Goal: Task Accomplishment & Management: Manage account settings

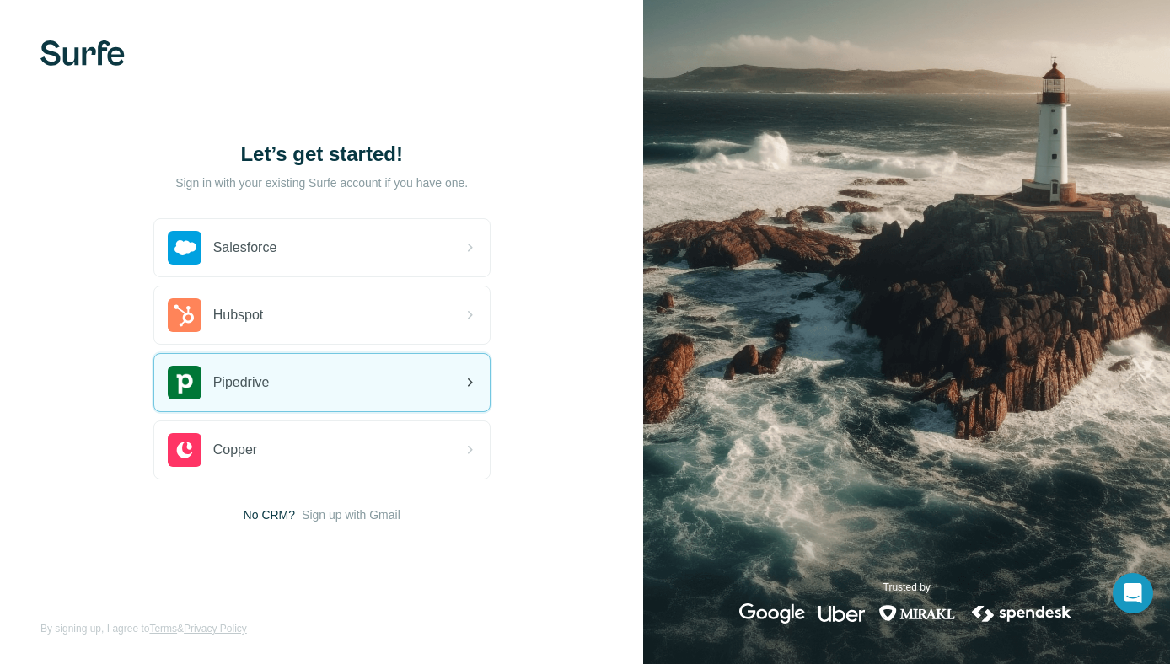
click at [383, 397] on div "Pipedrive" at bounding box center [321, 382] width 335 height 57
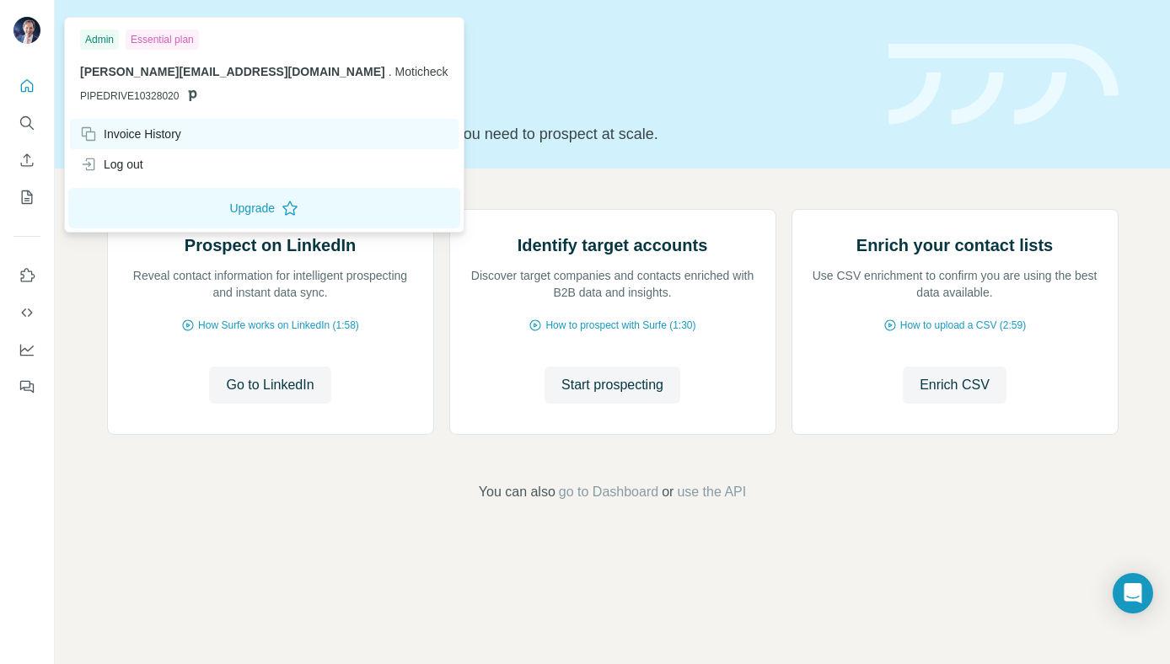
click at [137, 131] on div "Invoice History" at bounding box center [130, 134] width 101 height 17
click at [154, 131] on div "Invoice History" at bounding box center [130, 134] width 101 height 17
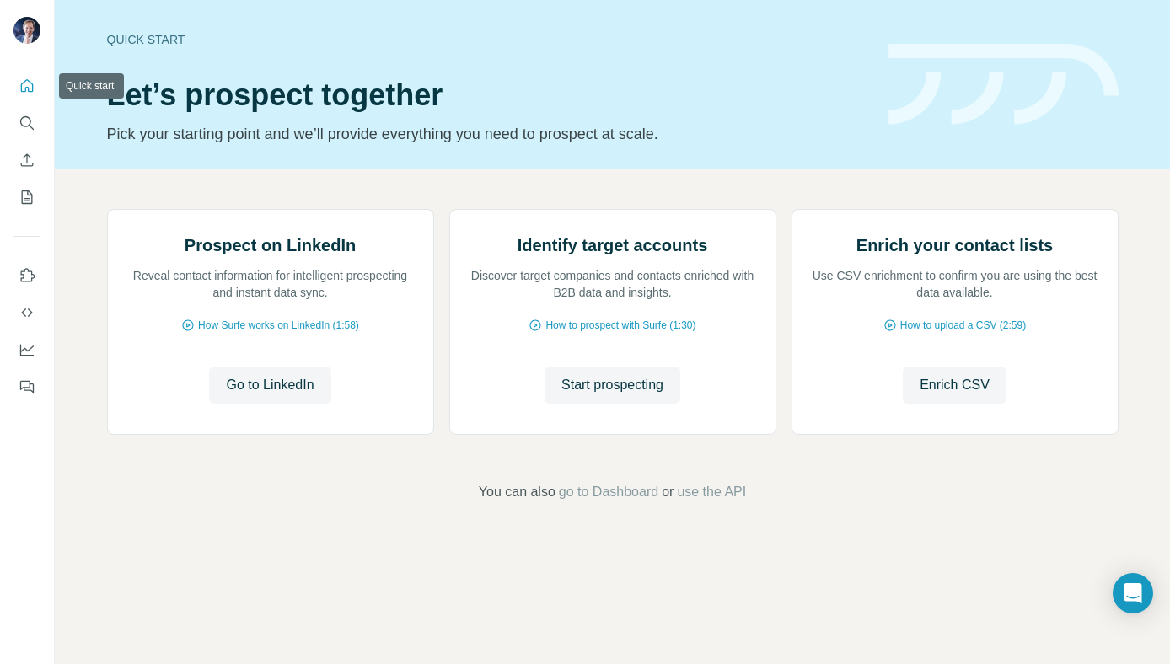
click at [26, 80] on icon "Quick start" at bounding box center [27, 85] width 13 height 13
